Goal: Task Accomplishment & Management: Manage account settings

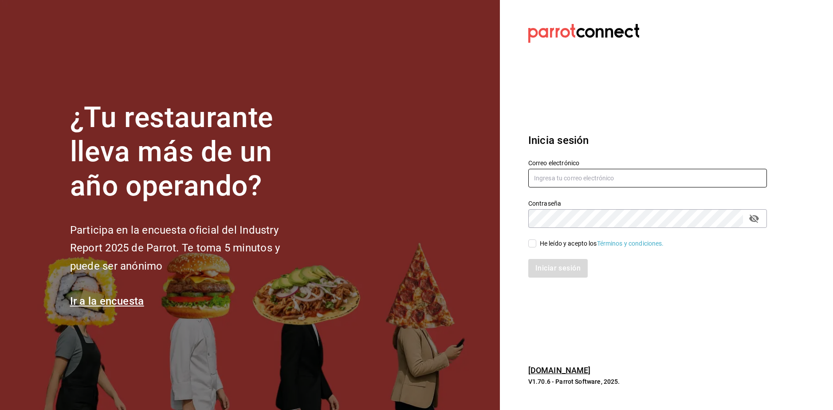
click at [573, 182] on input "text" at bounding box center [647, 178] width 239 height 19
type input "A"
type input "alisarazocamacho@gmail.com"
click at [553, 239] on div "He leído y acepto los Términos y condiciones." at bounding box center [602, 243] width 124 height 9
click at [536, 239] on input "He leído y acepto los Términos y condiciones." at bounding box center [532, 243] width 8 height 8
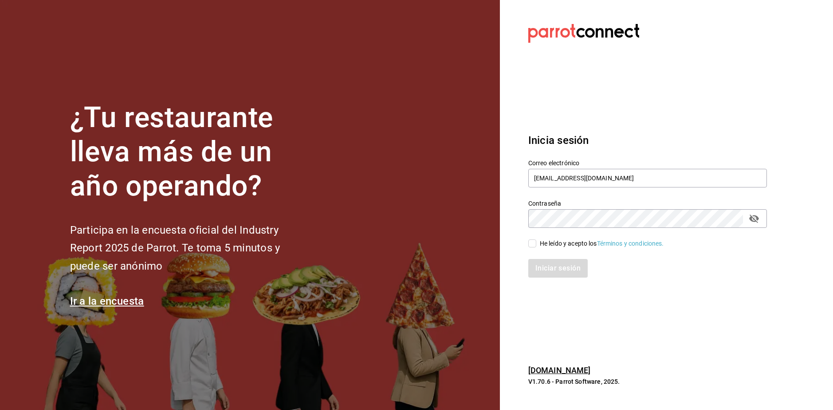
checkbox input "true"
click at [528, 259] on button "Iniciar sesión" at bounding box center [557, 268] width 59 height 19
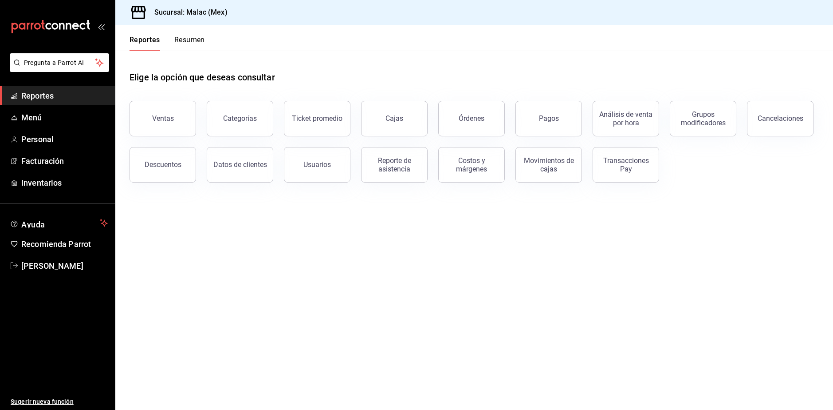
click at [184, 39] on button "Resumen" at bounding box center [189, 42] width 31 height 15
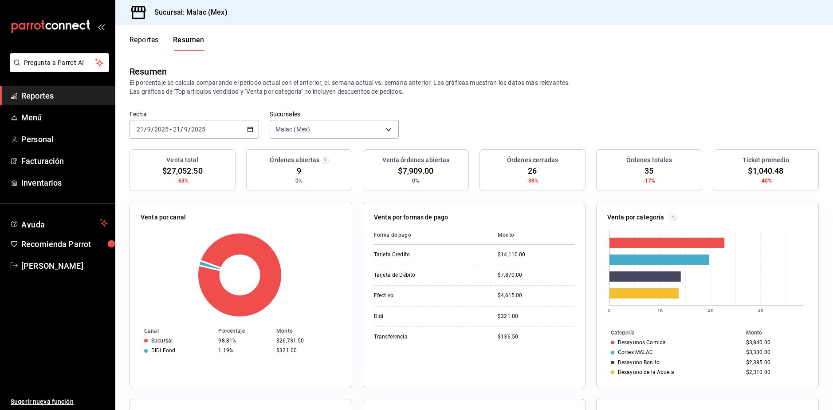
click at [248, 130] on icon "button" at bounding box center [250, 129] width 6 height 6
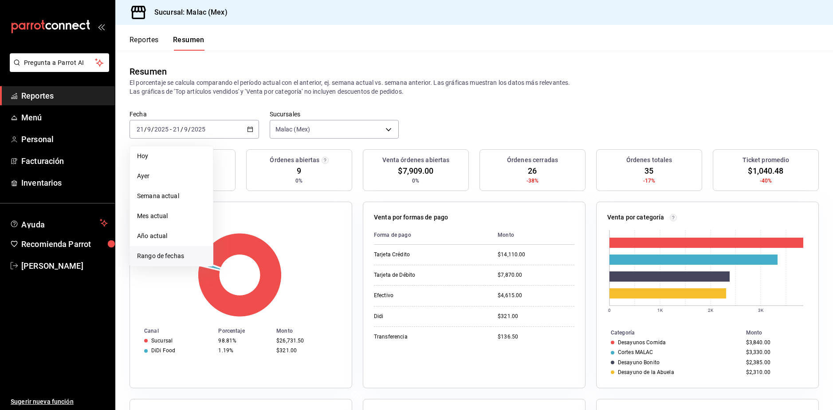
click at [166, 251] on span "Rango de fechas" at bounding box center [171, 255] width 69 height 9
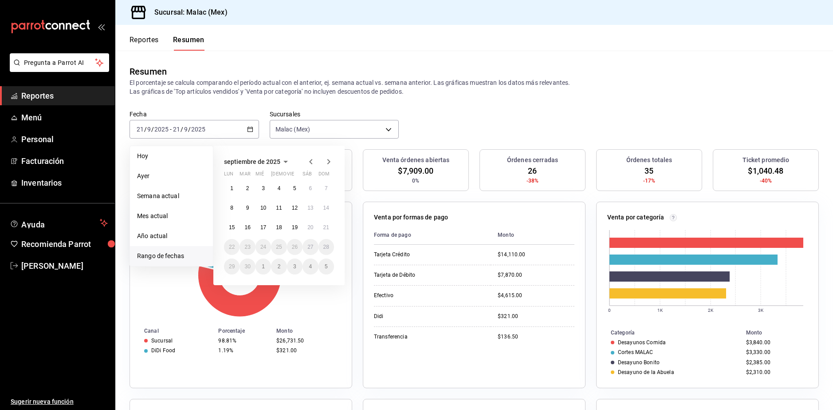
click at [311, 161] on icon "button" at bounding box center [310, 161] width 3 height 5
click at [297, 189] on button "1" at bounding box center [295, 188] width 16 height 16
click at [325, 270] on button "31" at bounding box center [327, 266] width 16 height 16
